Goal: Information Seeking & Learning: Check status

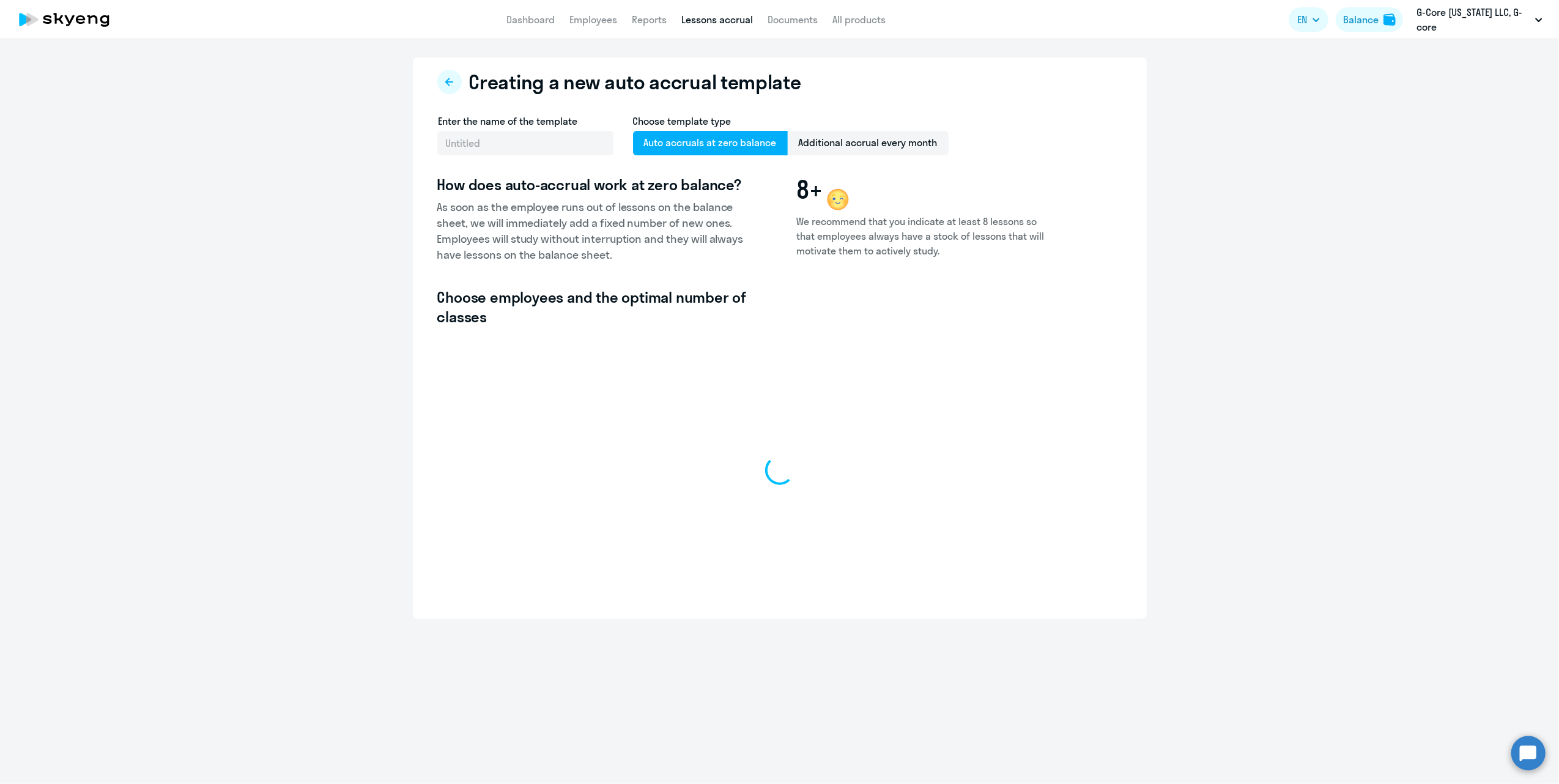
select select "10"
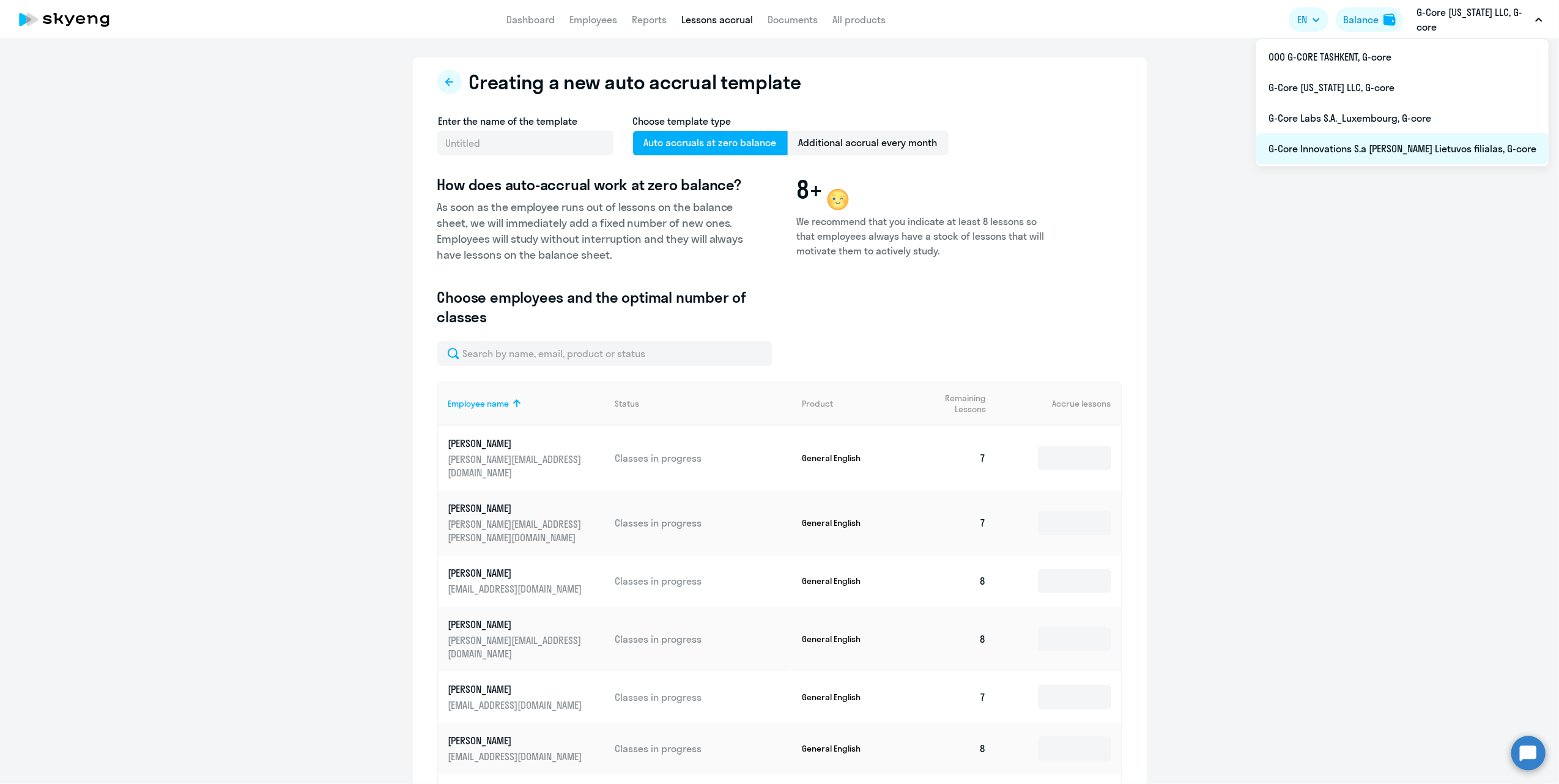
click at [1426, 150] on li "G-Core Innovations S.a [PERSON_NAME] Lietuvos filialas, G-core" at bounding box center [1403, 149] width 293 height 31
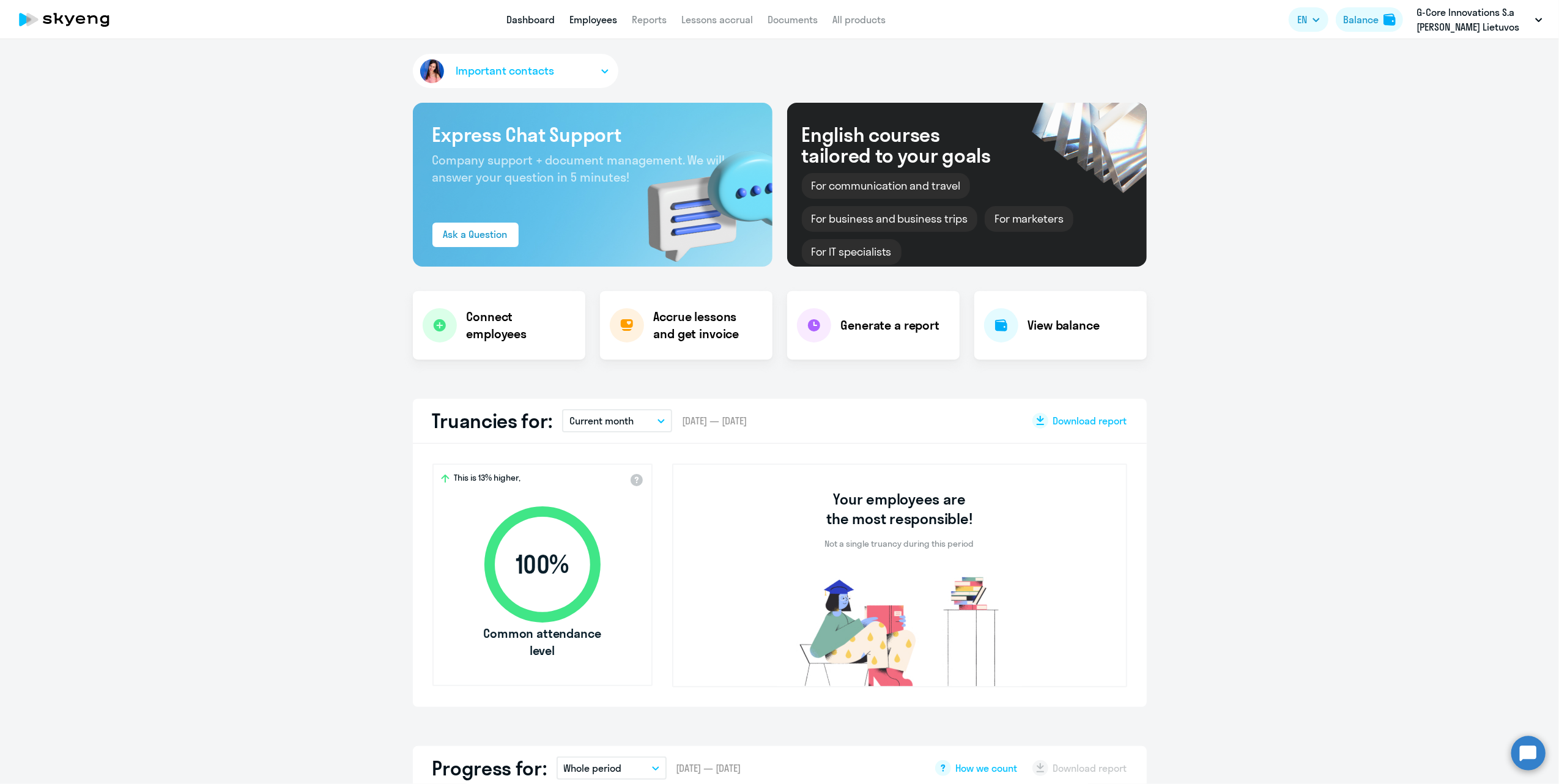
click at [596, 22] on link "Employees" at bounding box center [593, 20] width 48 height 13
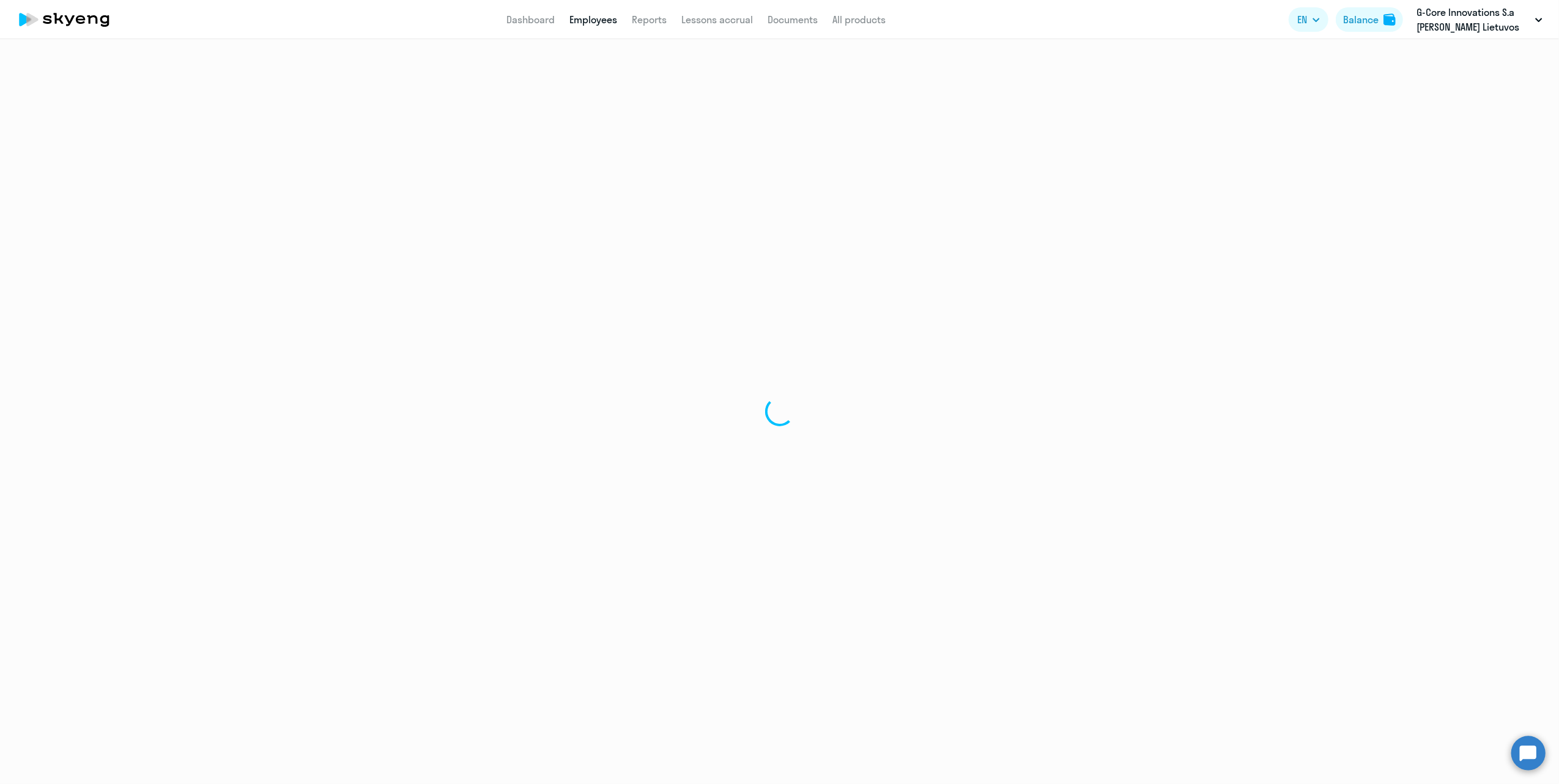
select select "30"
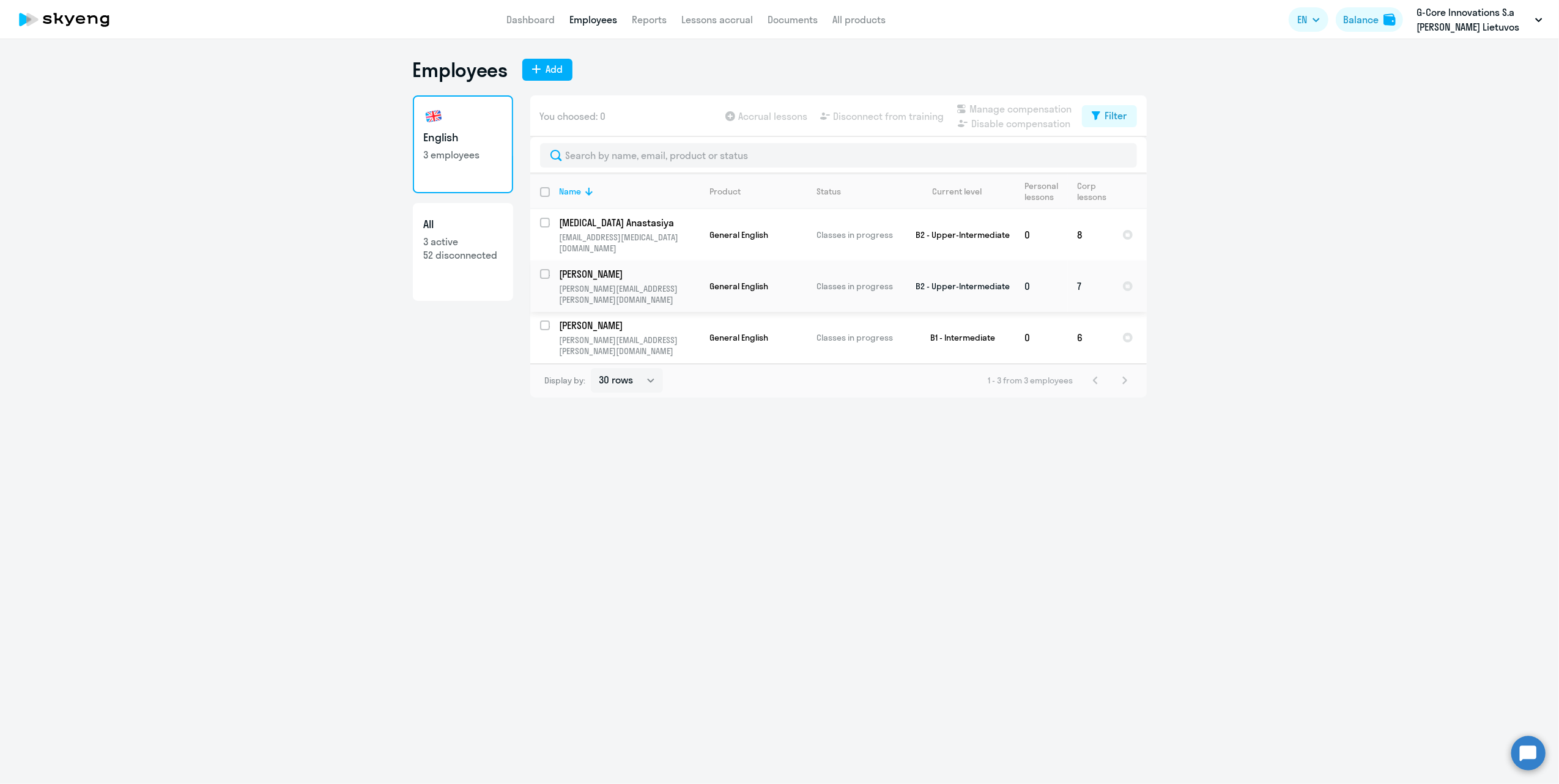
click at [667, 267] on p "[PERSON_NAME]" at bounding box center [629, 274] width 138 height 14
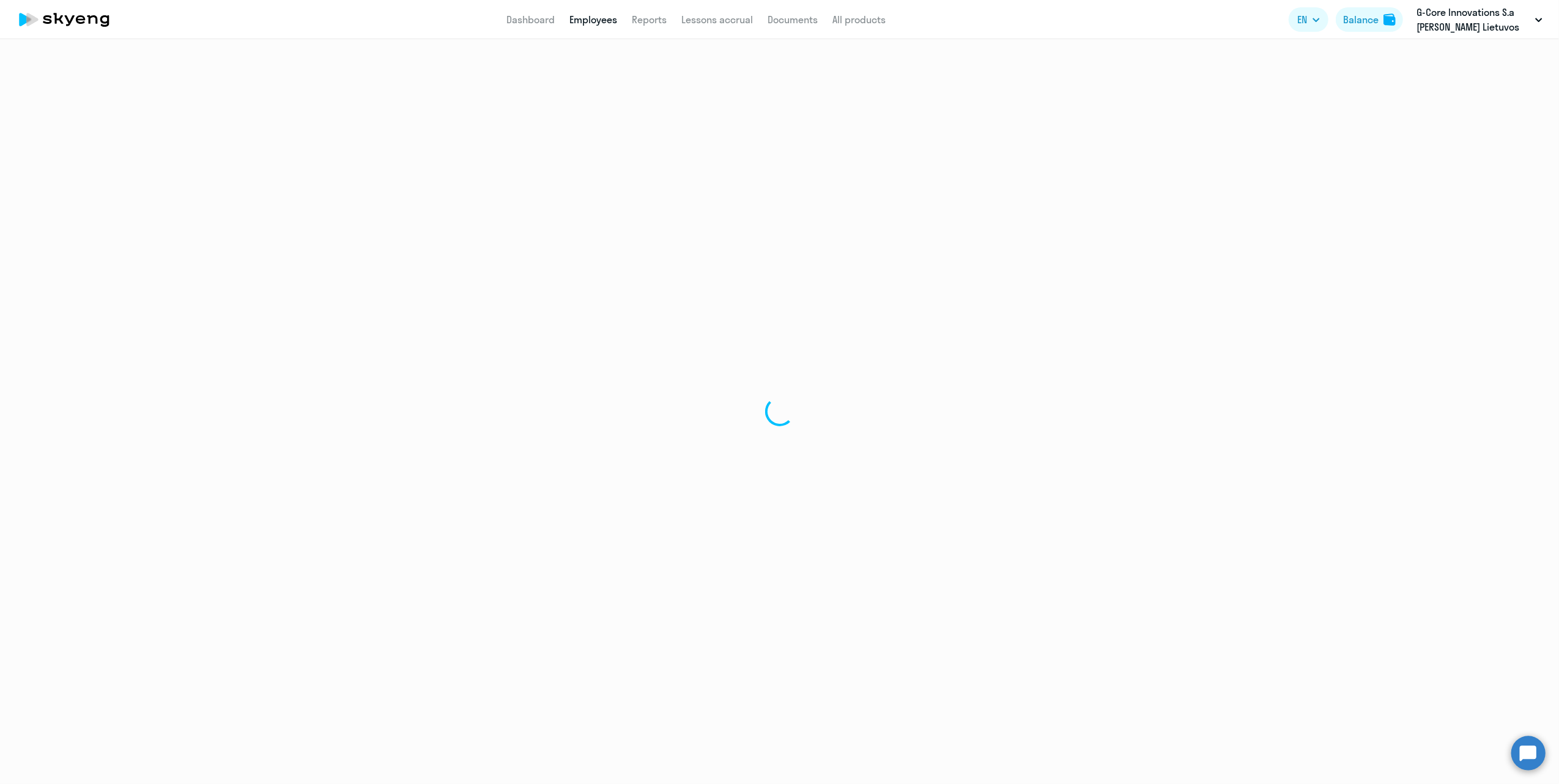
select select "english"
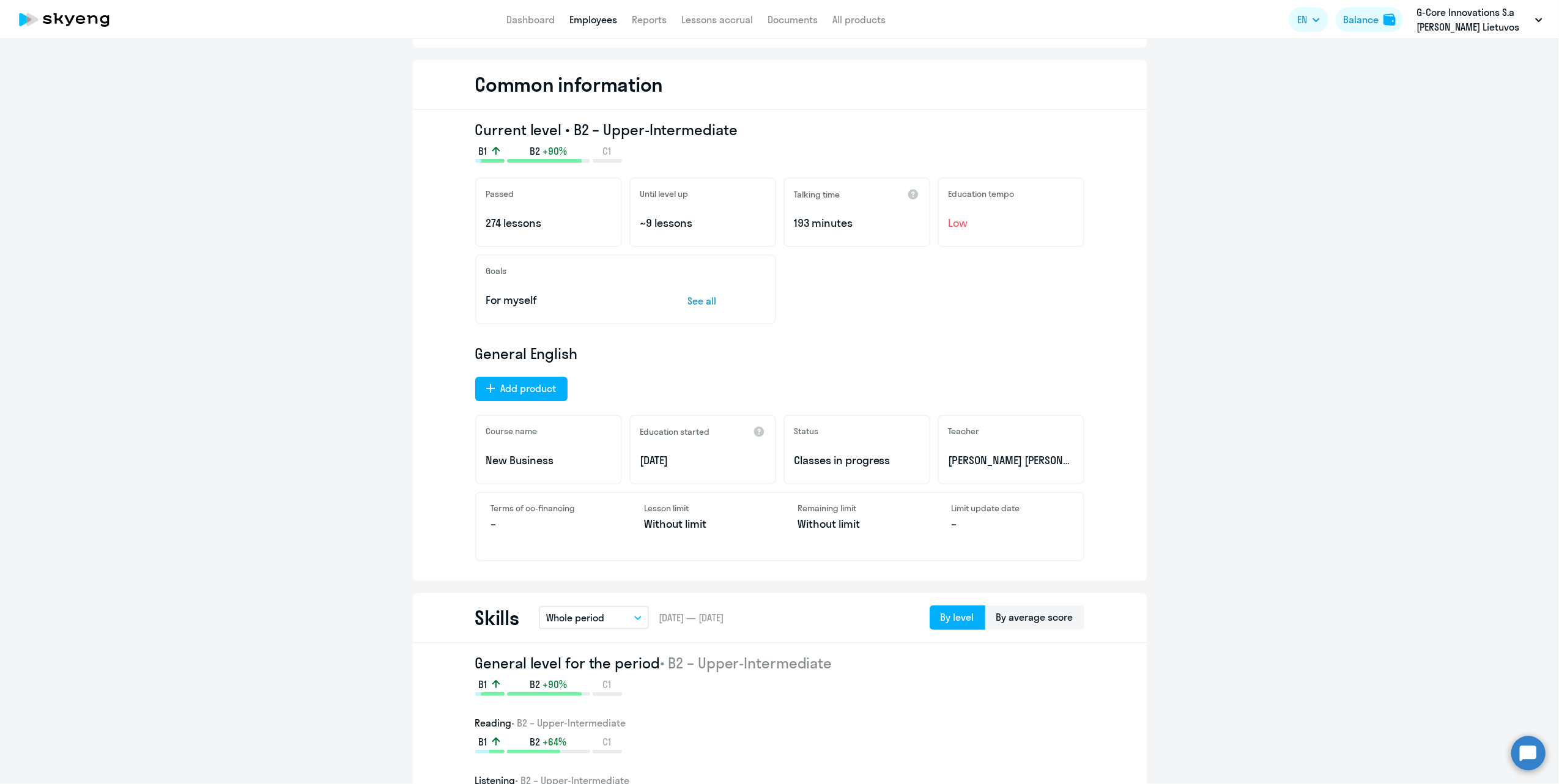
scroll to position [135, 0]
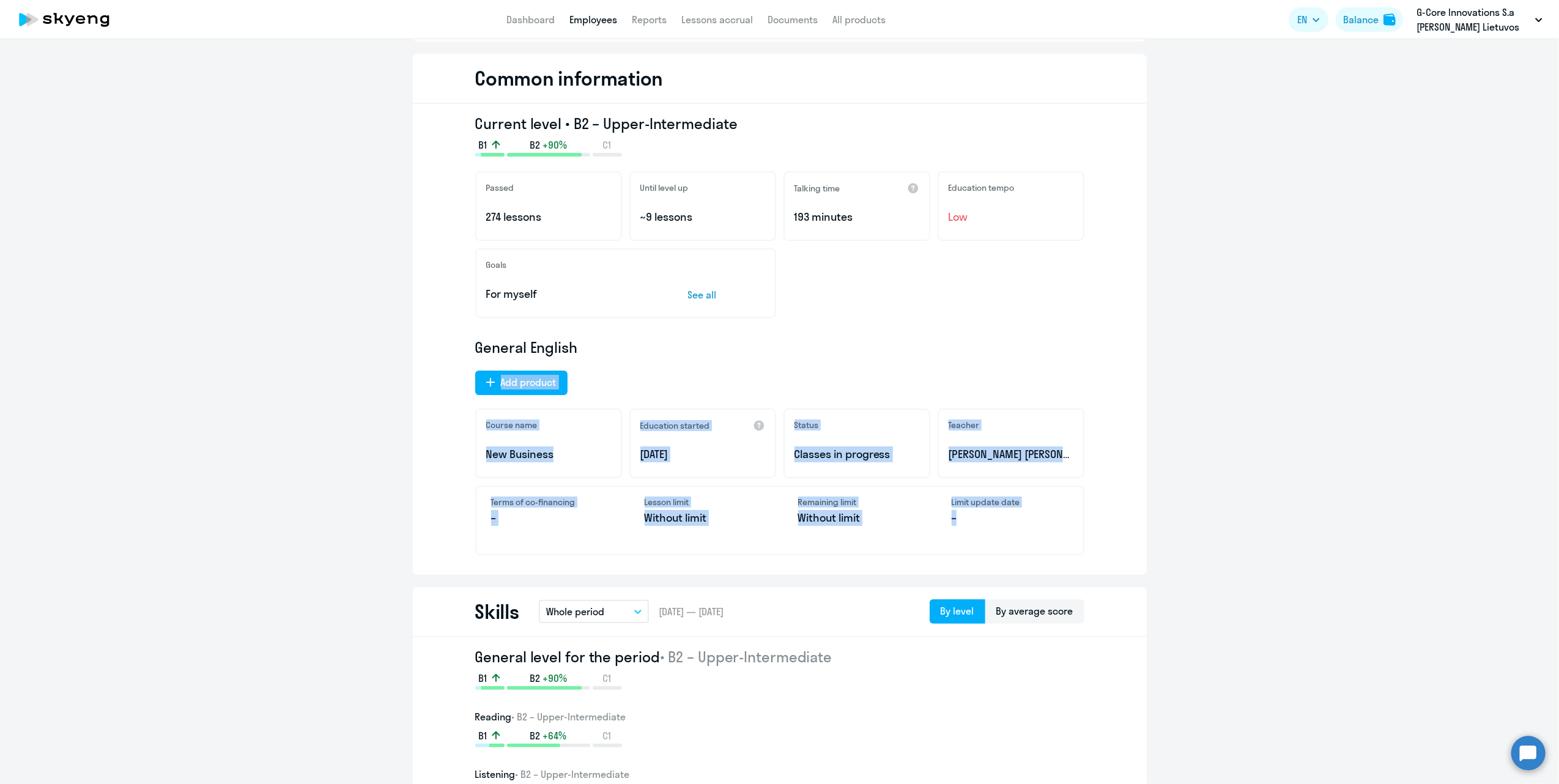
drag, startPoint x: 1526, startPoint y: 210, endPoint x: 1473, endPoint y: 439, distance: 235.1
drag, startPoint x: 1473, startPoint y: 439, endPoint x: 1532, endPoint y: 244, distance: 203.7
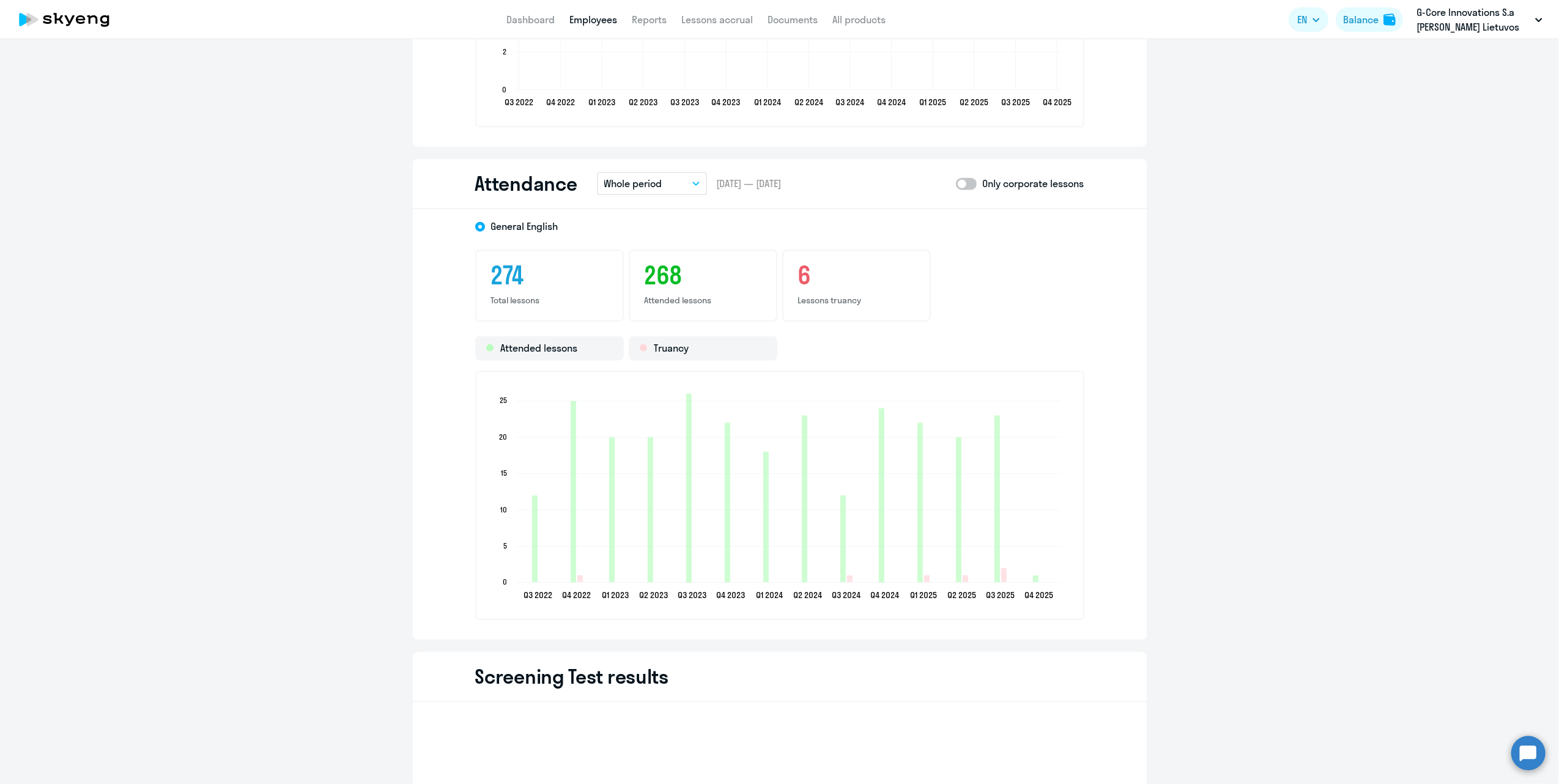
scroll to position [1507, 0]
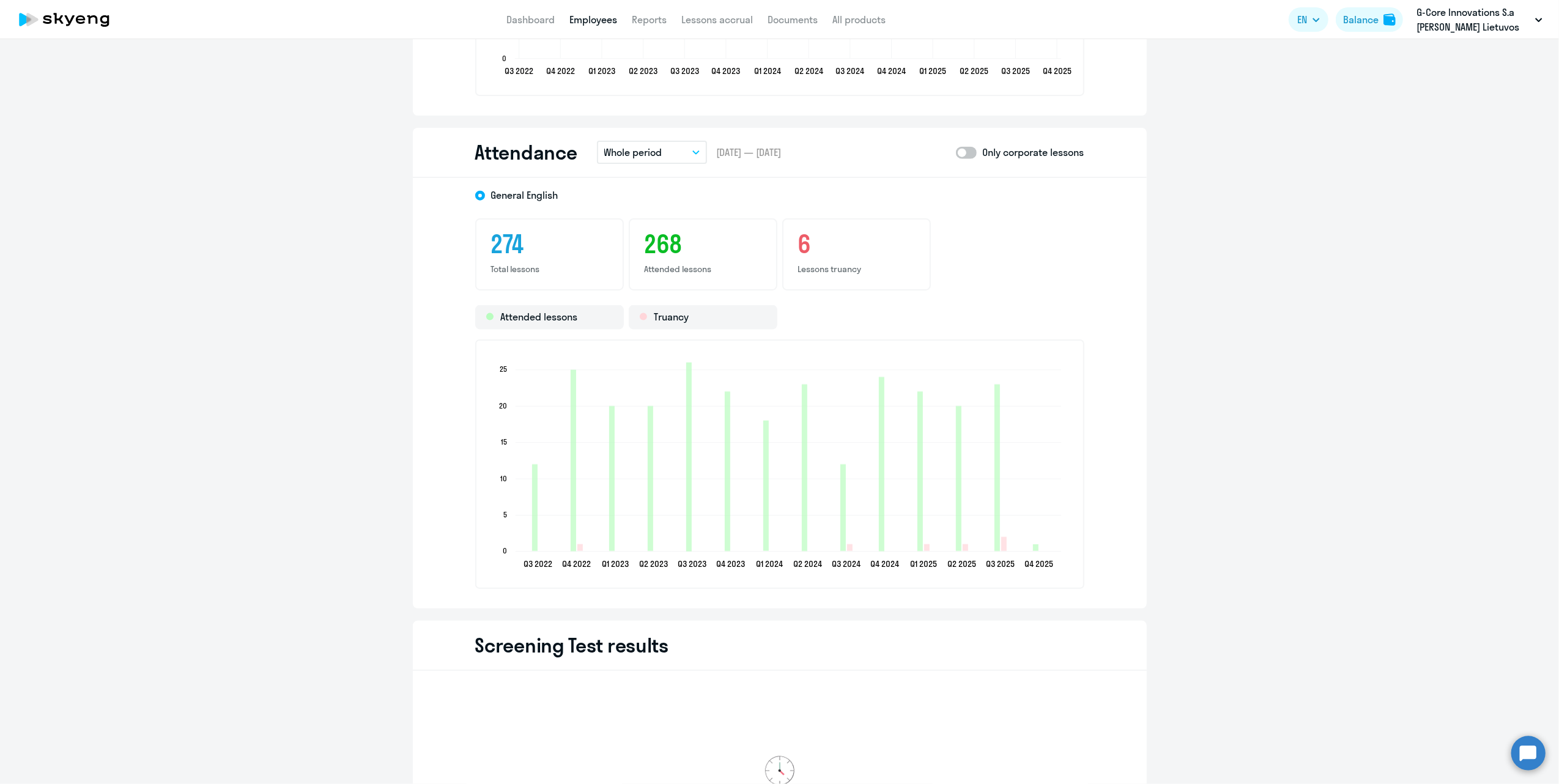
click at [641, 154] on p "Whole period" at bounding box center [633, 153] width 58 height 14
click at [652, 181] on li "Current month" at bounding box center [646, 187] width 98 height 31
